Goal: Find specific page/section: Find specific page/section

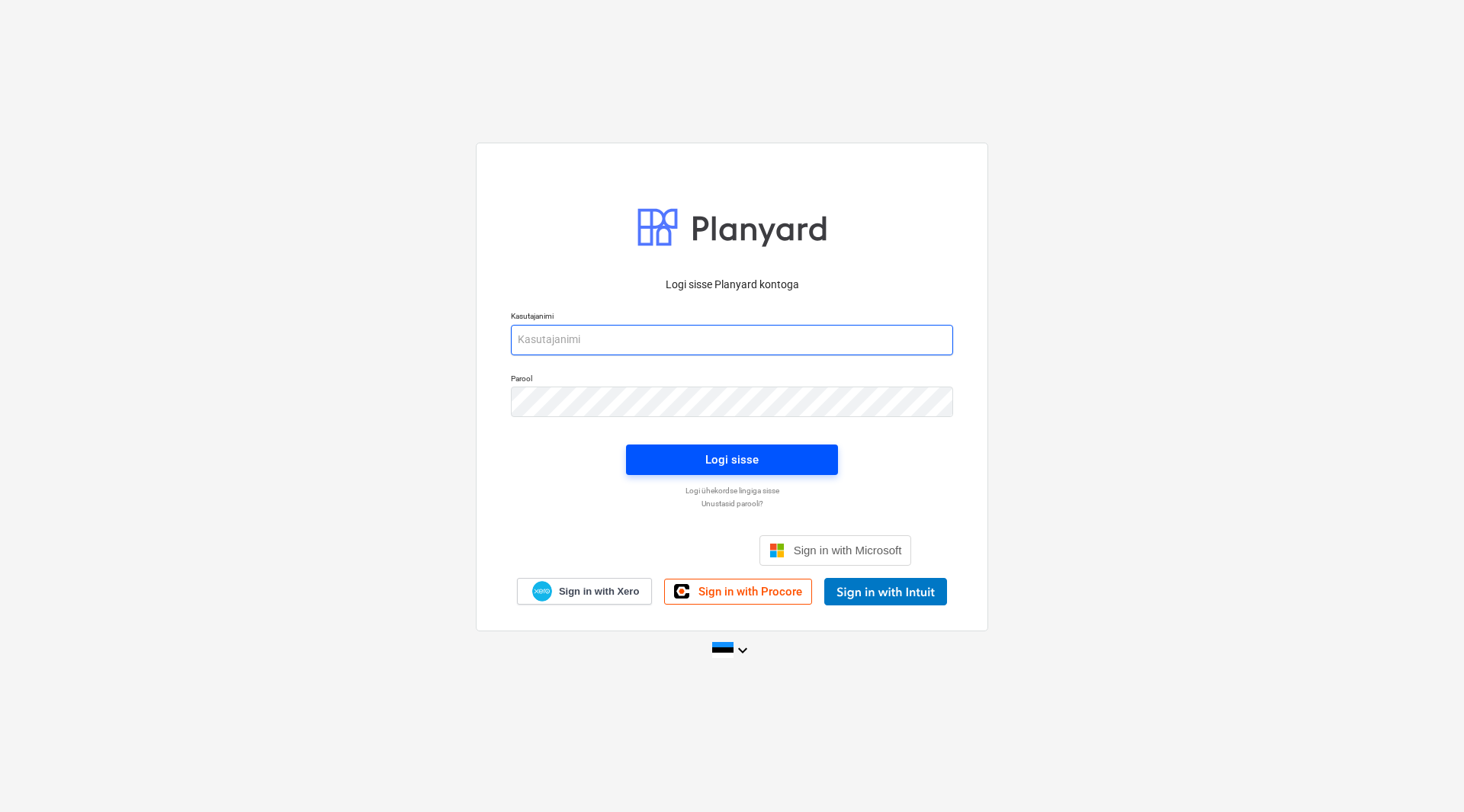
type input "[EMAIL_ADDRESS][DOMAIN_NAME]"
click at [730, 464] on div "Logi sisse" at bounding box center [732, 459] width 53 height 20
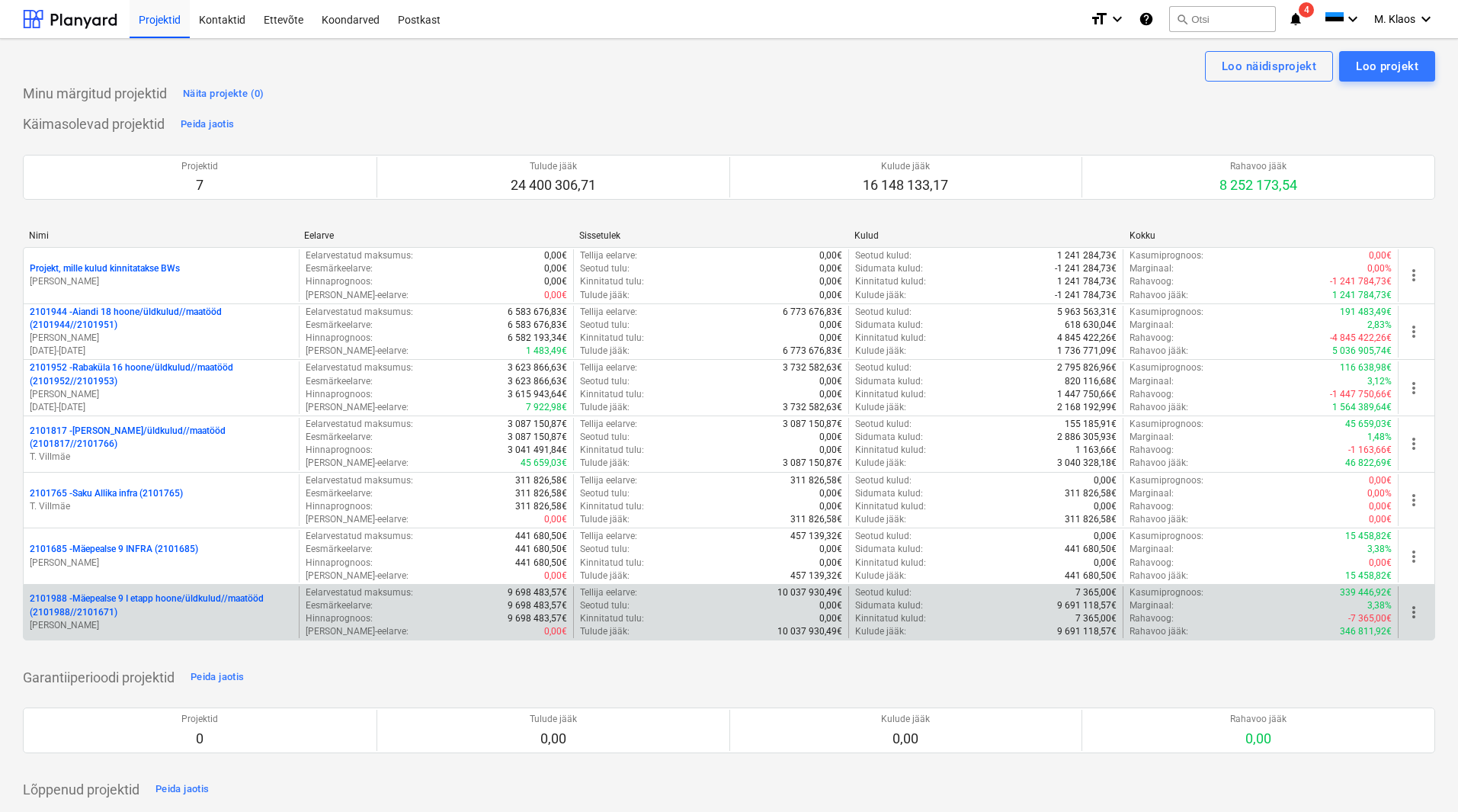
click at [125, 599] on p "2101988 - Mäepealse 9 I etapp hoone/üldkulud//maatööd (2101988//2101671)" at bounding box center [161, 605] width 263 height 25
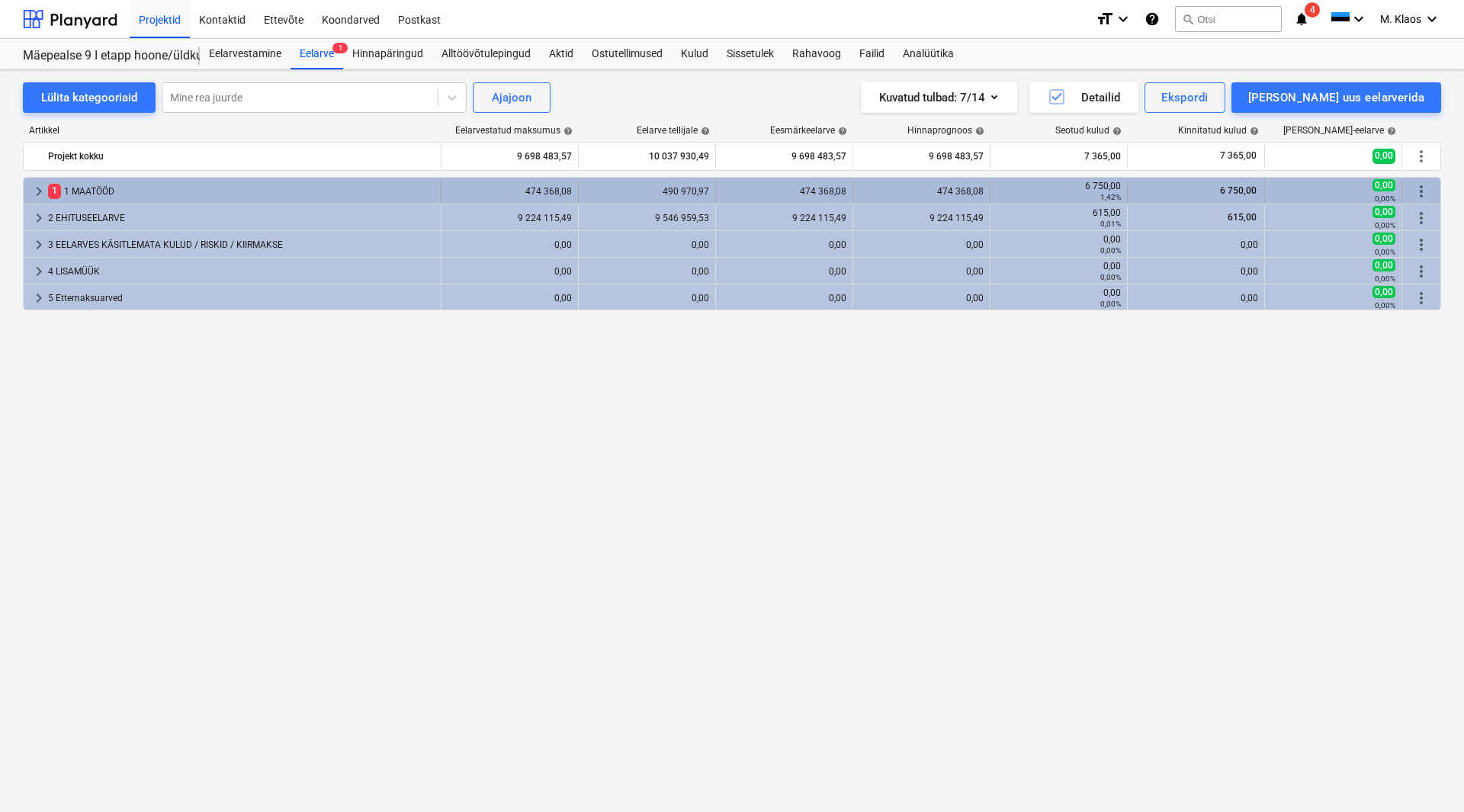
click at [39, 187] on span "keyboard_arrow_right" at bounding box center [38, 191] width 19 height 19
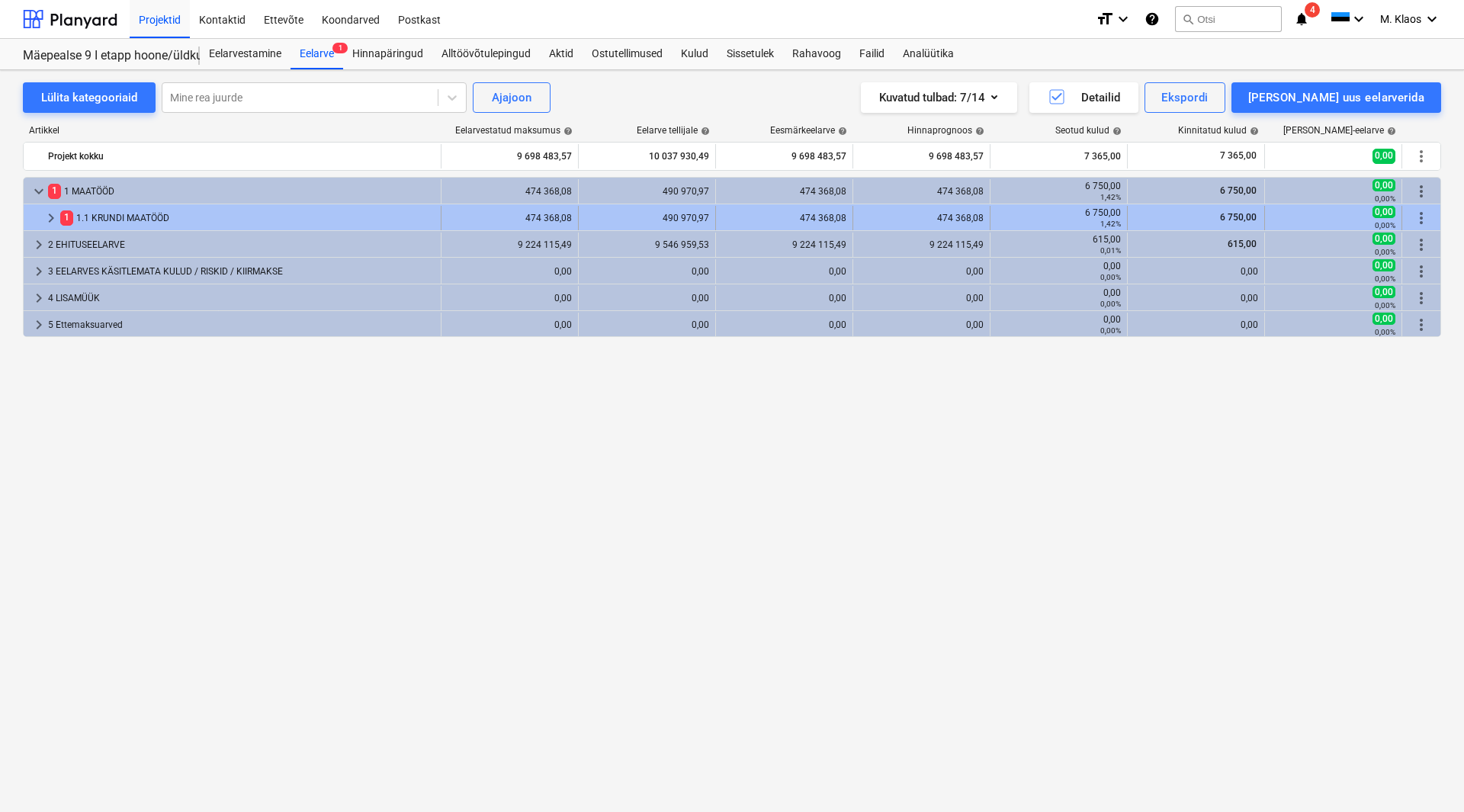
click at [51, 221] on span "keyboard_arrow_right" at bounding box center [51, 217] width 19 height 19
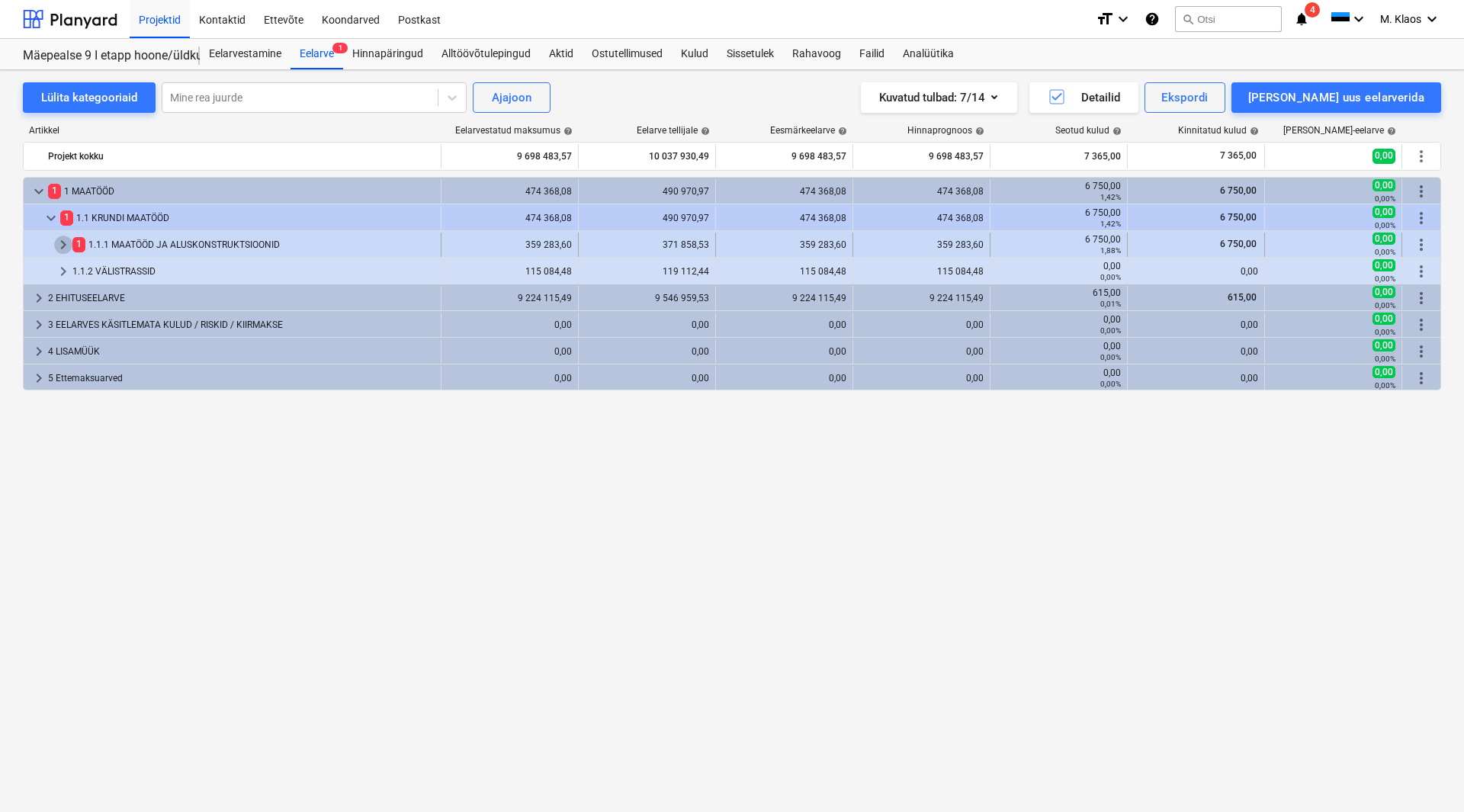
click at [64, 246] on span "keyboard_arrow_right" at bounding box center [63, 244] width 19 height 19
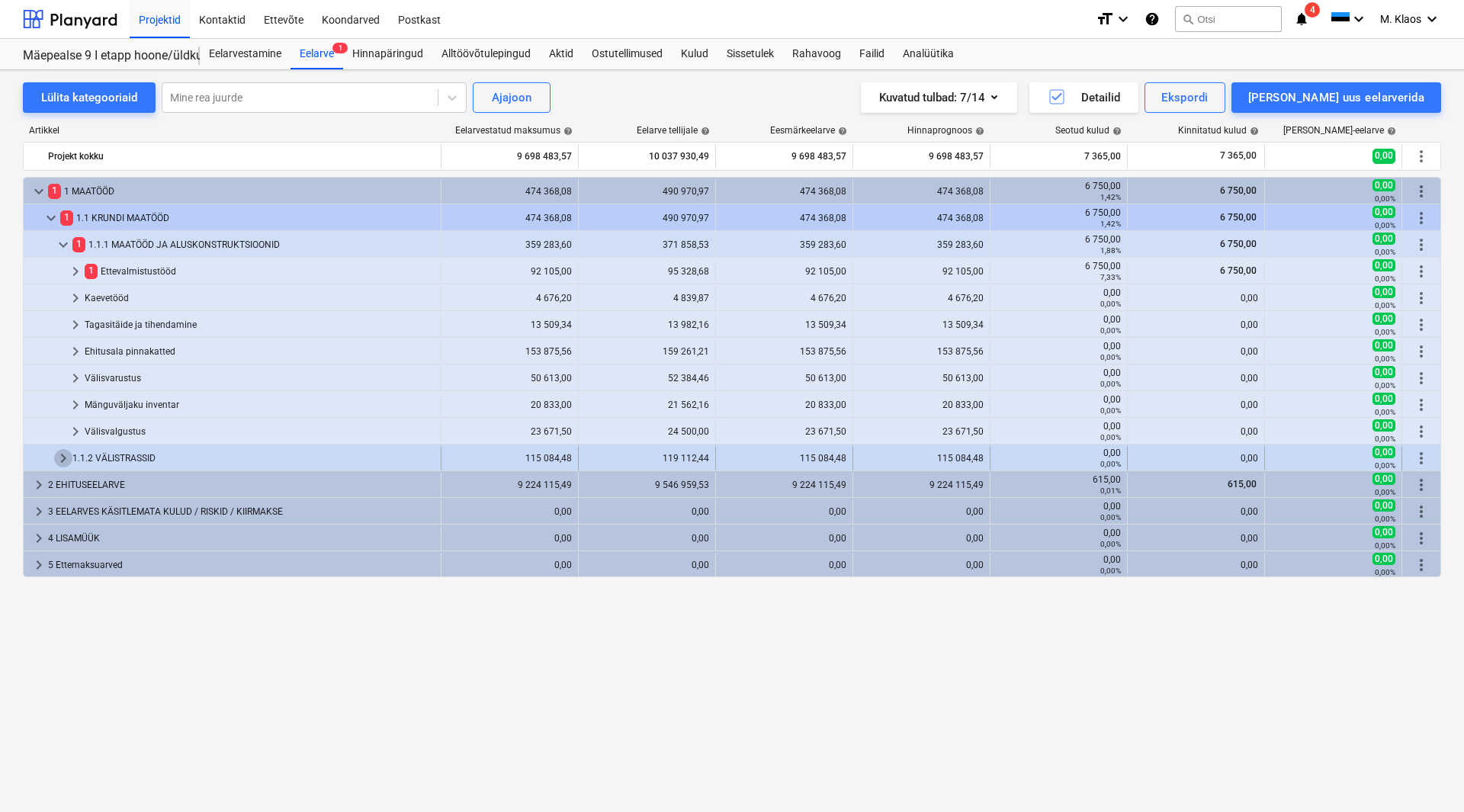
click at [61, 464] on span "keyboard_arrow_right" at bounding box center [63, 457] width 19 height 19
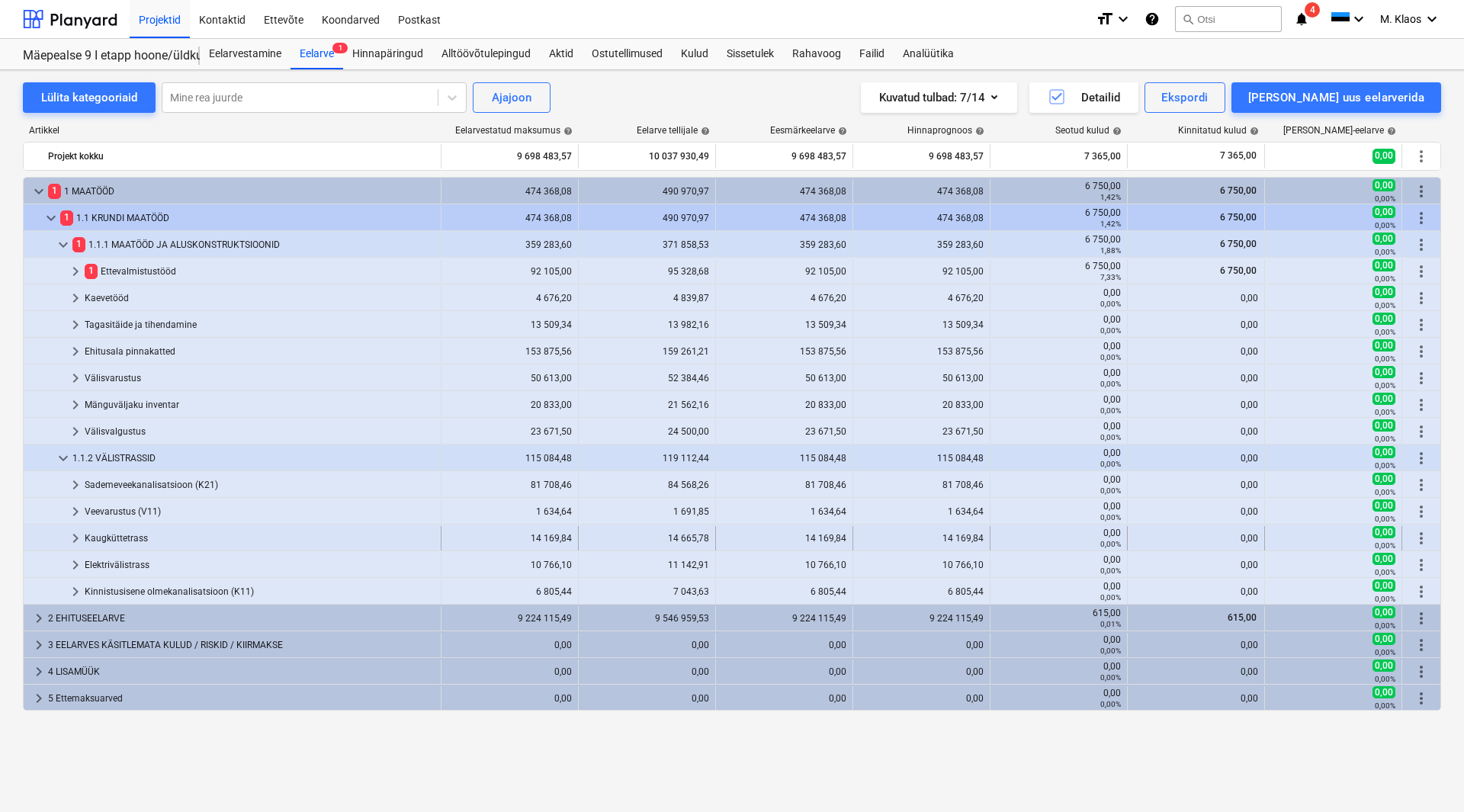
click at [72, 538] on span "keyboard_arrow_right" at bounding box center [75, 538] width 19 height 19
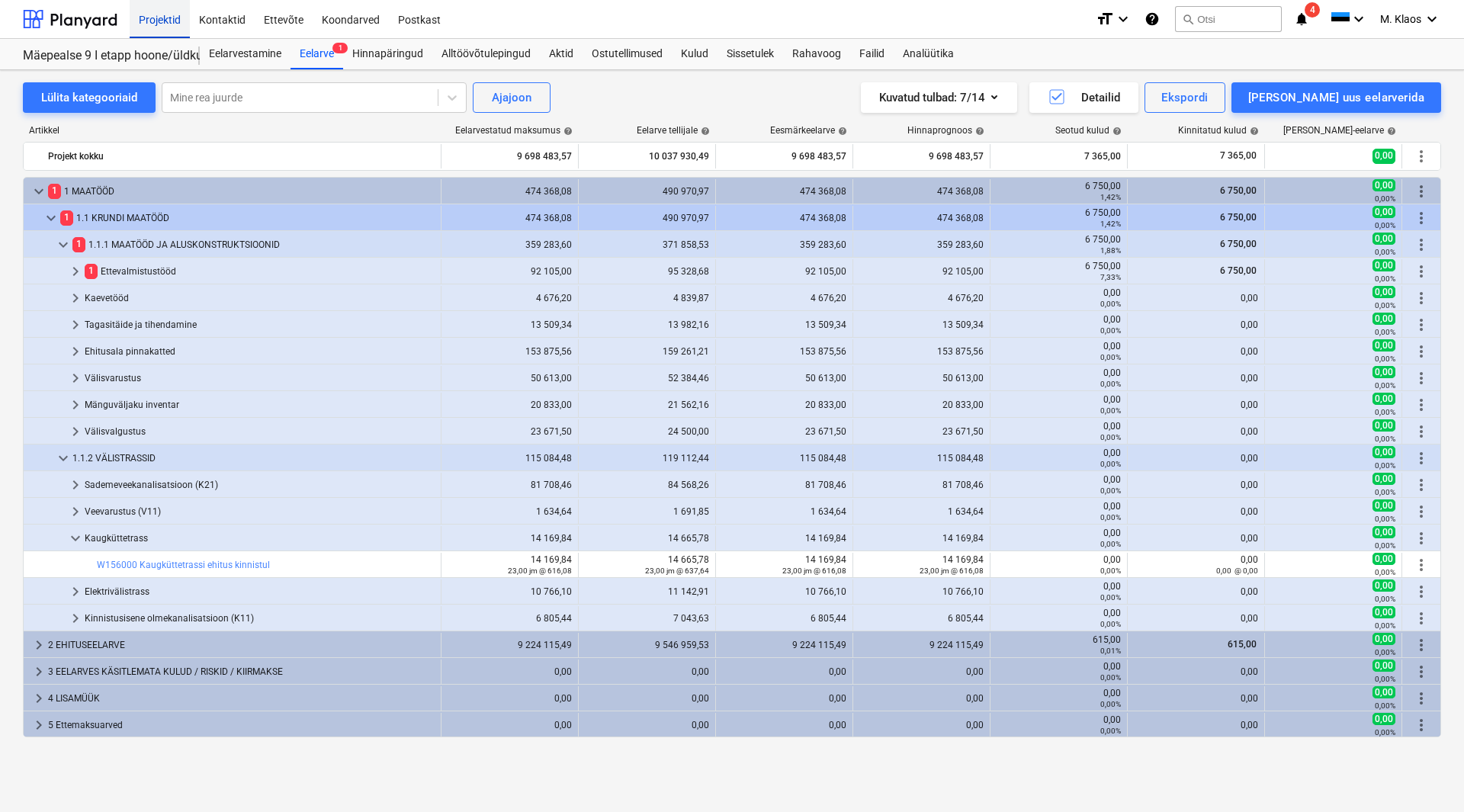
click at [166, 25] on div "Projektid" at bounding box center [159, 19] width 60 height 39
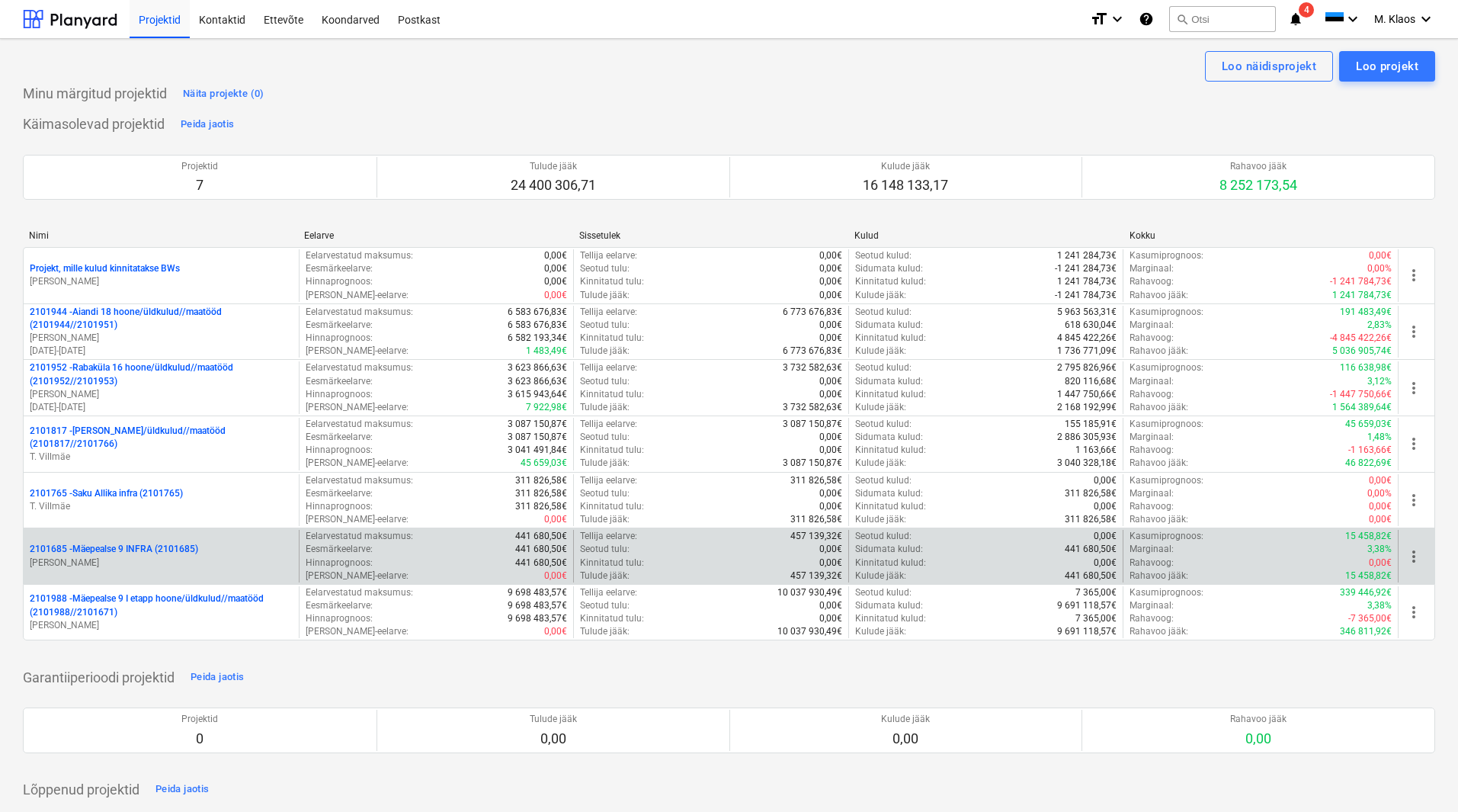
click at [130, 549] on p "2101685 - Mäepealse 9 INFRA (2101685)" at bounding box center [114, 549] width 169 height 13
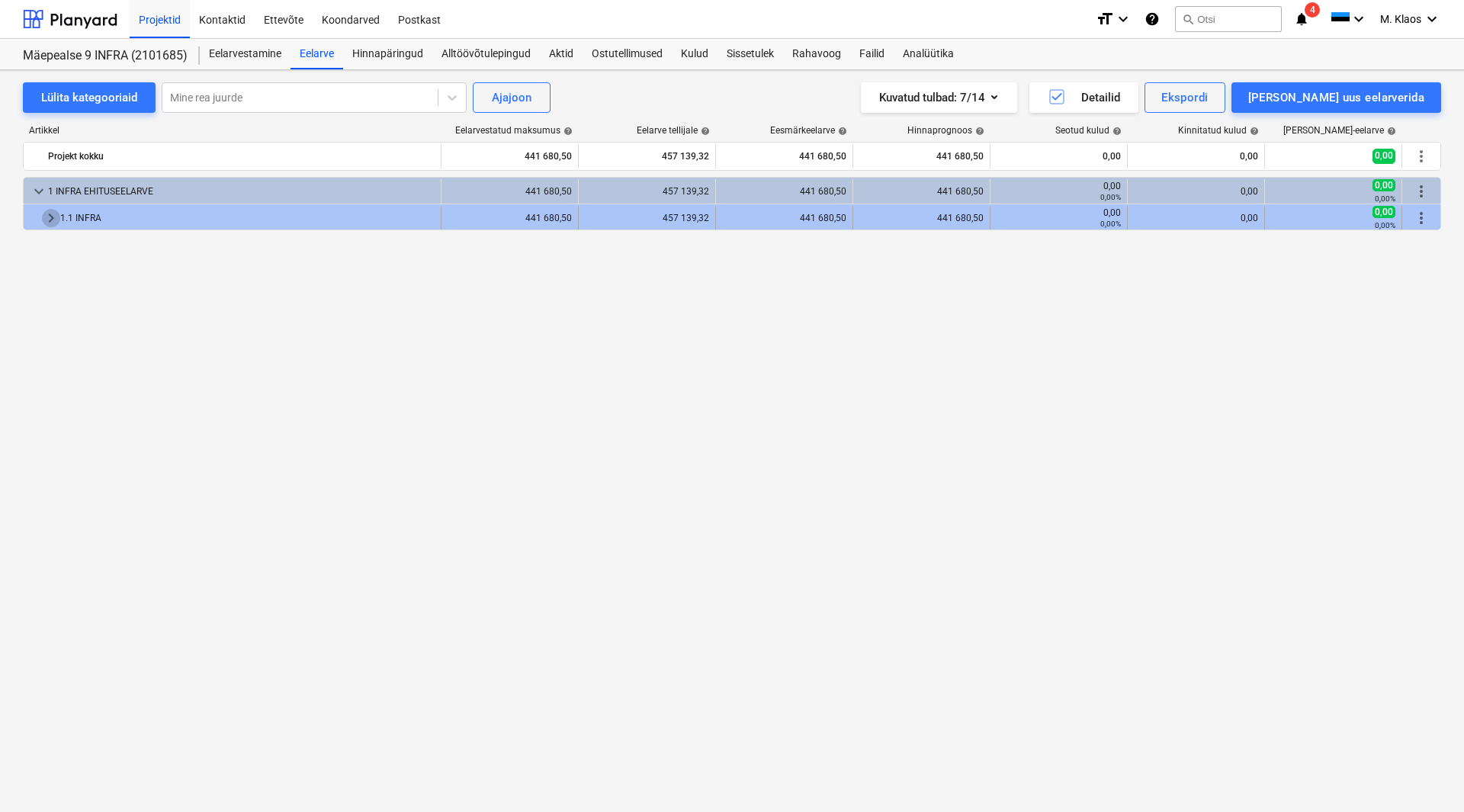
click at [49, 220] on span "keyboard_arrow_right" at bounding box center [51, 217] width 19 height 19
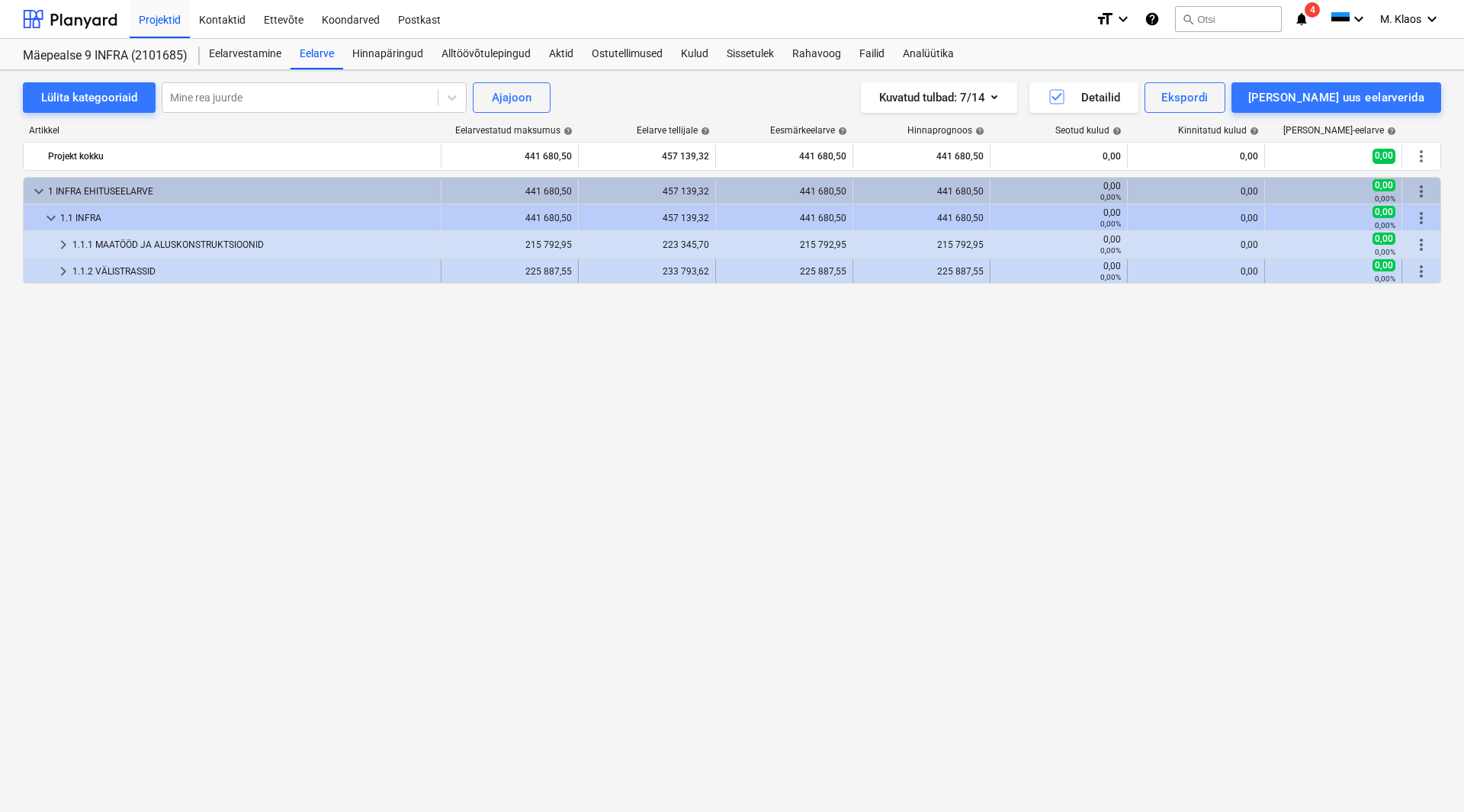
click at [61, 269] on span "keyboard_arrow_right" at bounding box center [63, 271] width 19 height 19
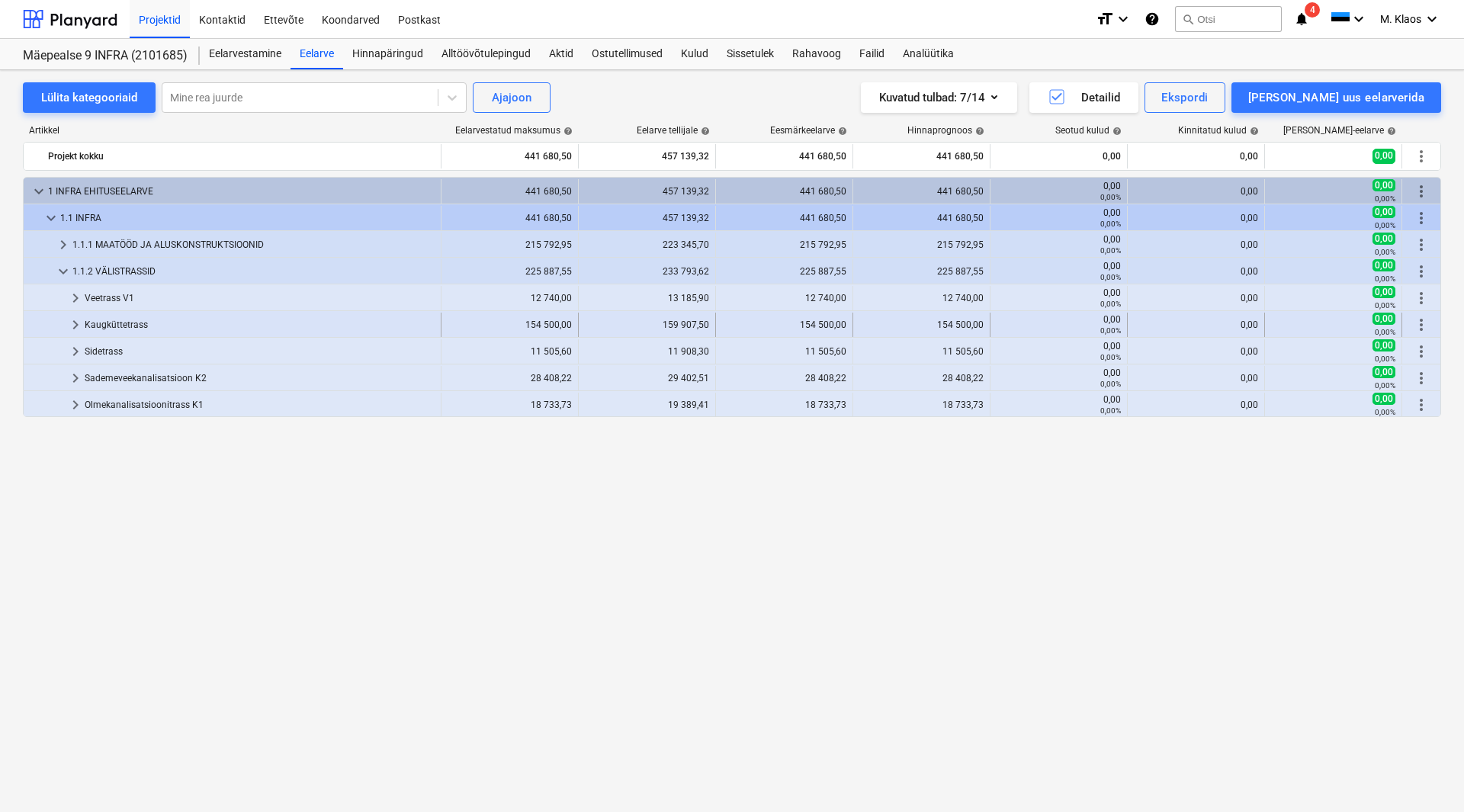
click at [76, 327] on span "keyboard_arrow_right" at bounding box center [75, 324] width 19 height 19
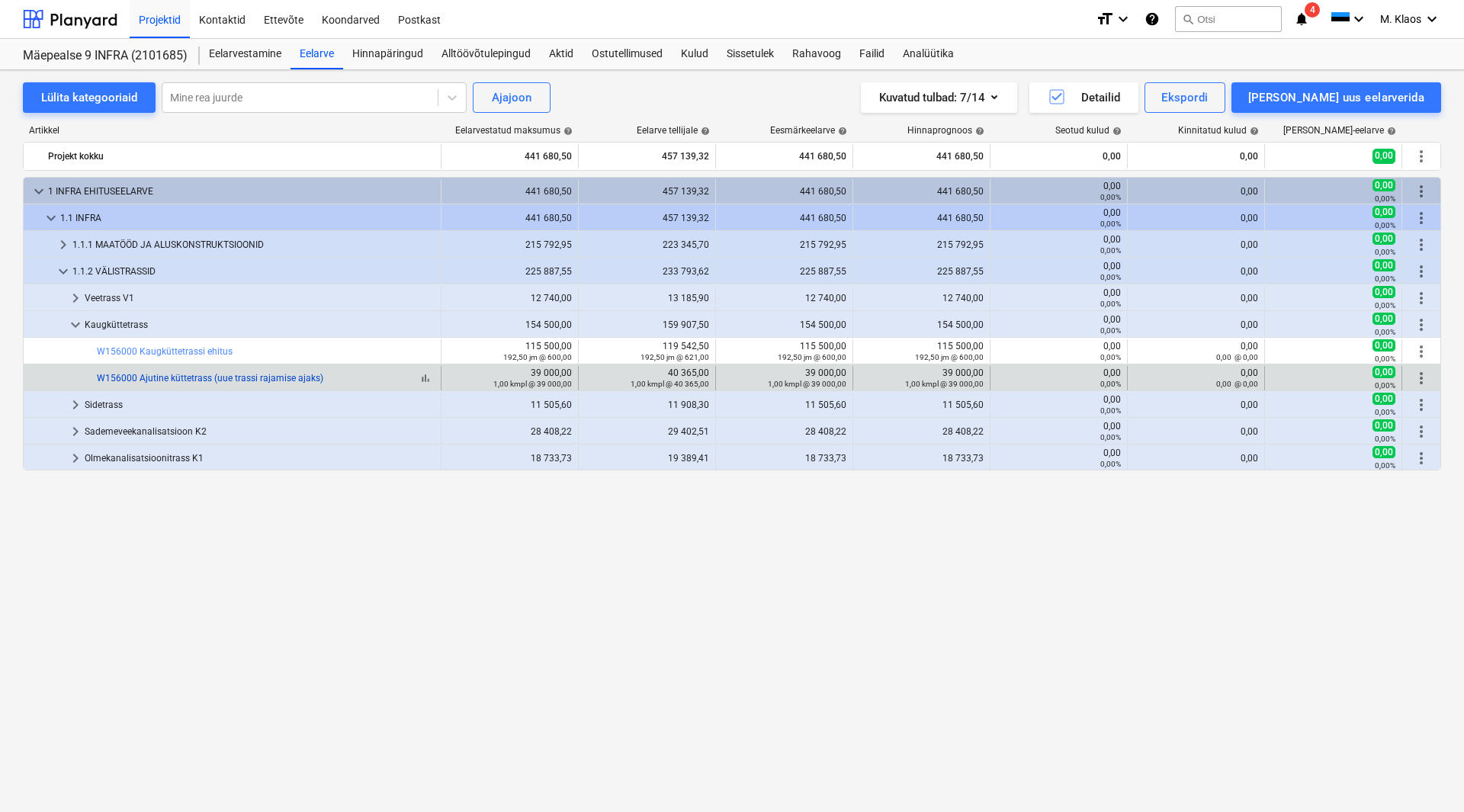
click at [273, 376] on link "W156000 Ajutine küttetrass (uue trassi rajamise ajaks)" at bounding box center [210, 377] width 226 height 11
